Goal: Check status

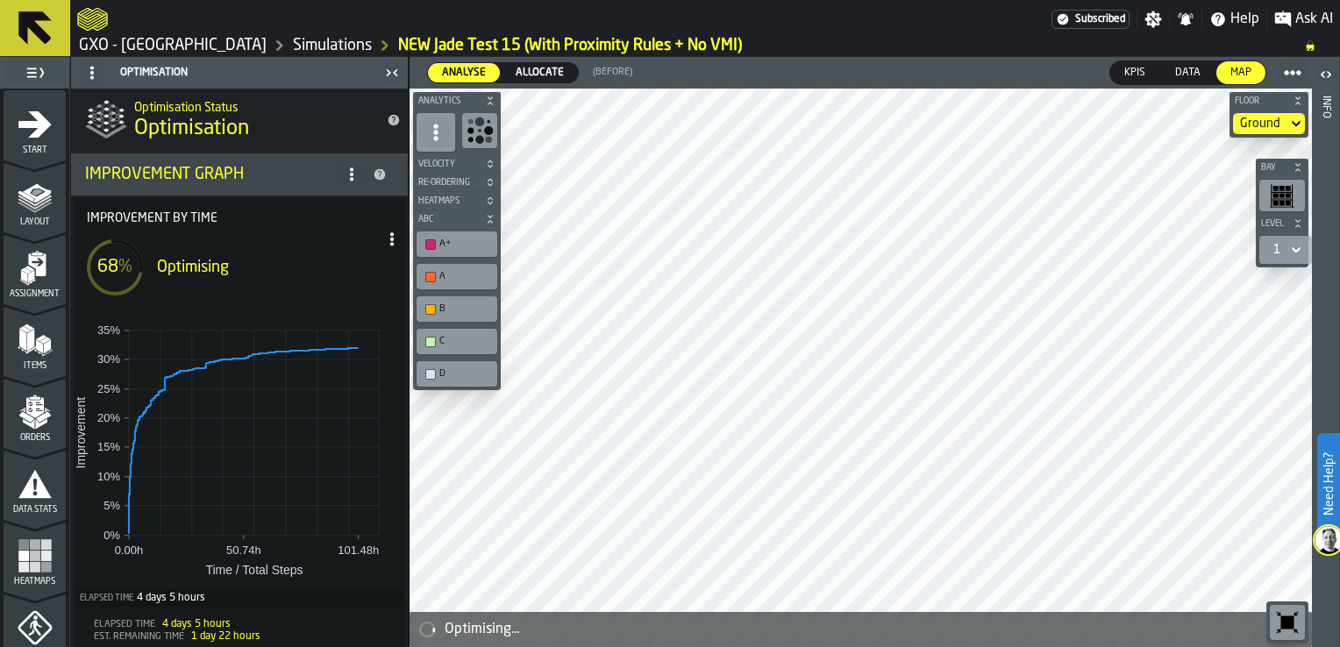
click at [951, 0] on nav "Subscribed Settings Notifications Help Ask AI" at bounding box center [705, 17] width 1270 height 35
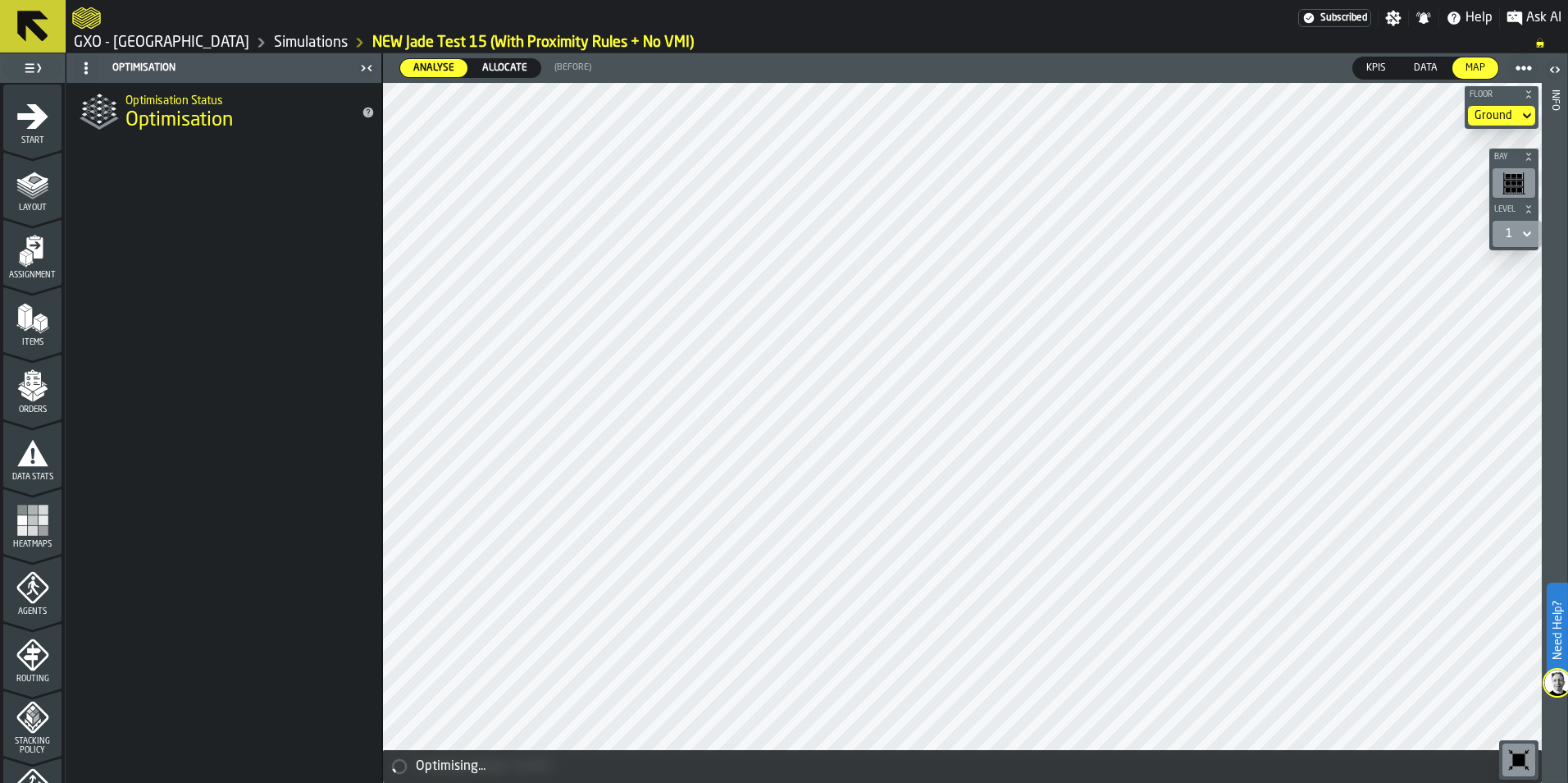
click at [275, 38] on link "Simulations" at bounding box center [310, 42] width 74 height 18
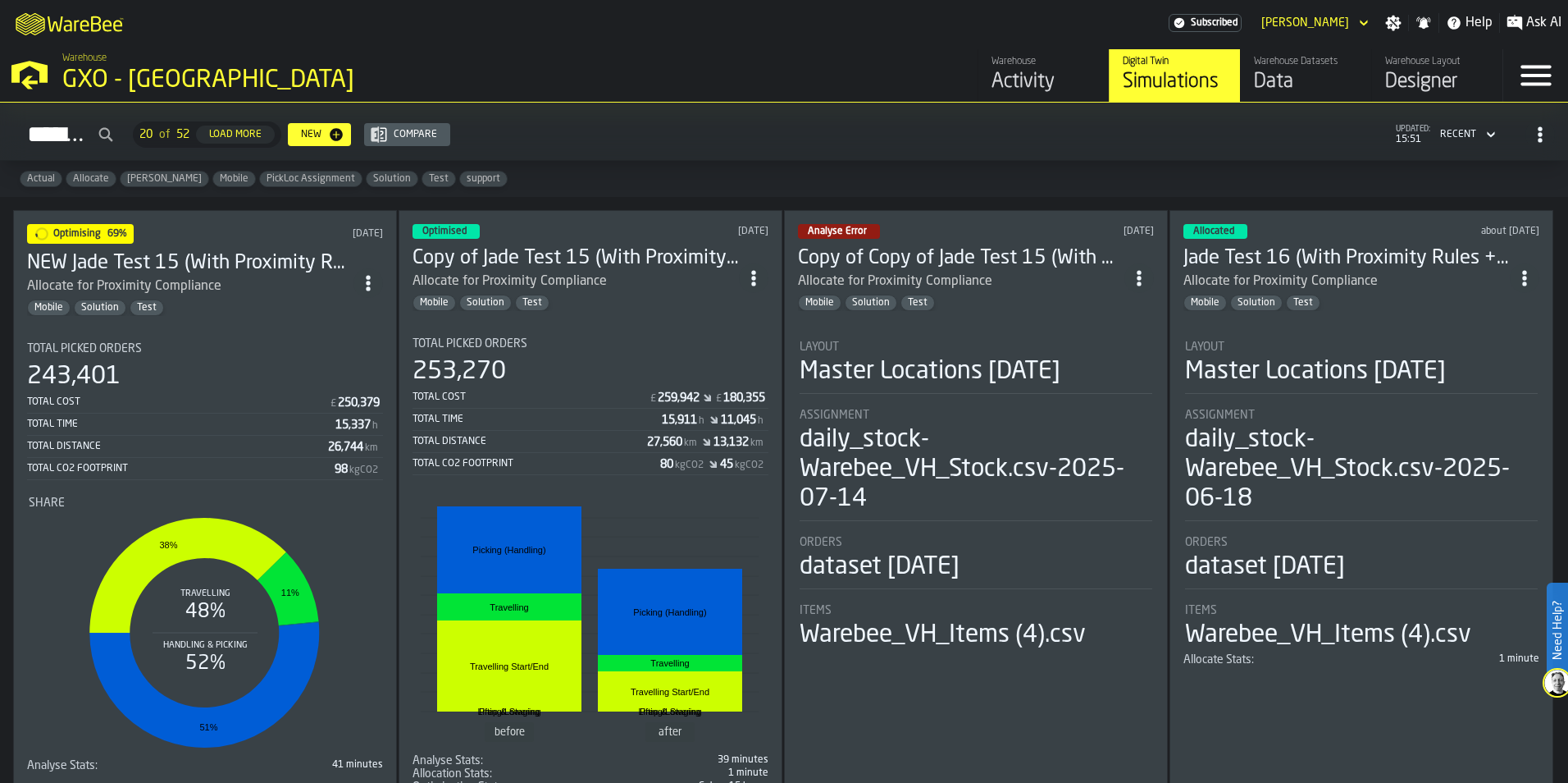
click at [294, 375] on div "243,401" at bounding box center [205, 377] width 356 height 30
